Goal: Navigation & Orientation: Find specific page/section

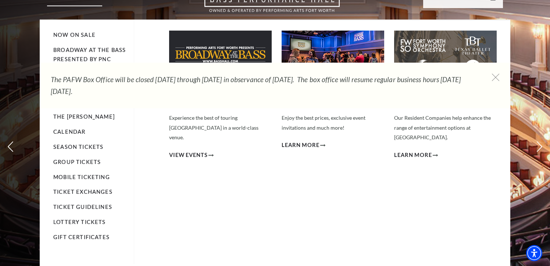
scroll to position [38, 0]
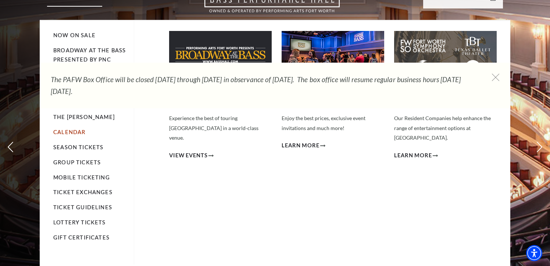
click at [70, 129] on link "Calendar" at bounding box center [69, 132] width 32 height 6
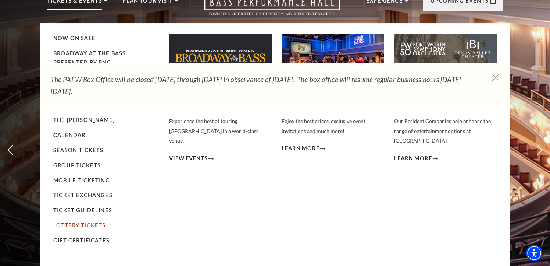
click at [73, 222] on link "Lottery Tickets" at bounding box center [79, 225] width 53 height 6
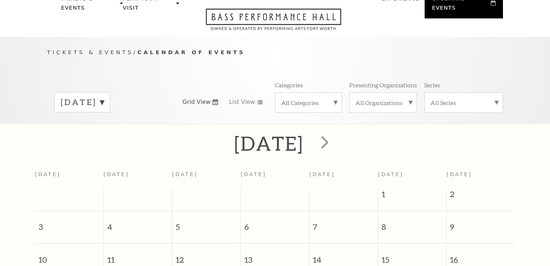
scroll to position [65, 0]
